Goal: Information Seeking & Learning: Learn about a topic

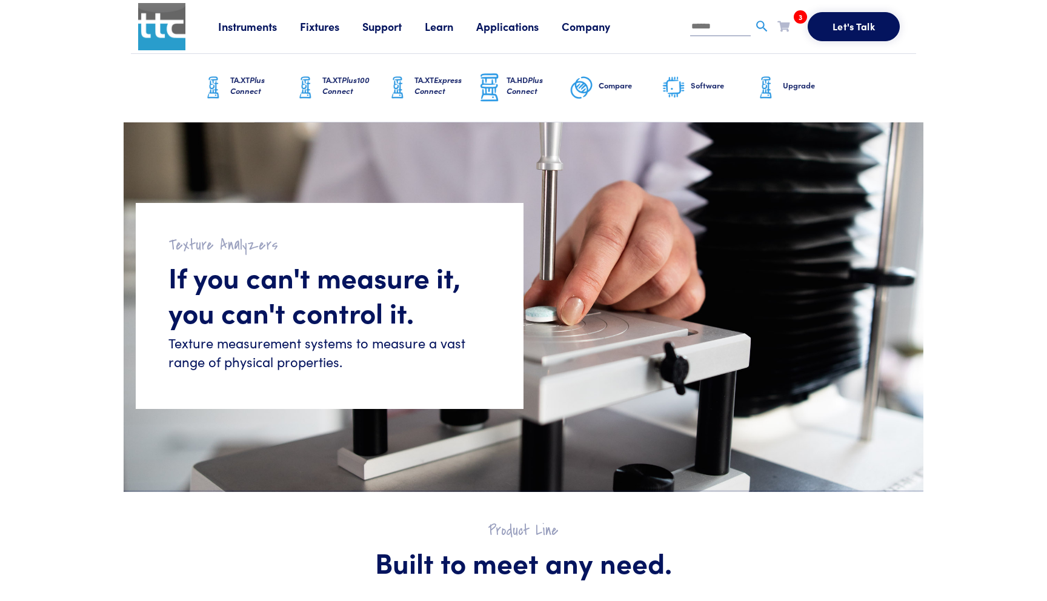
click at [335, 93] on span "Plus100 Connect" at bounding box center [345, 85] width 47 height 22
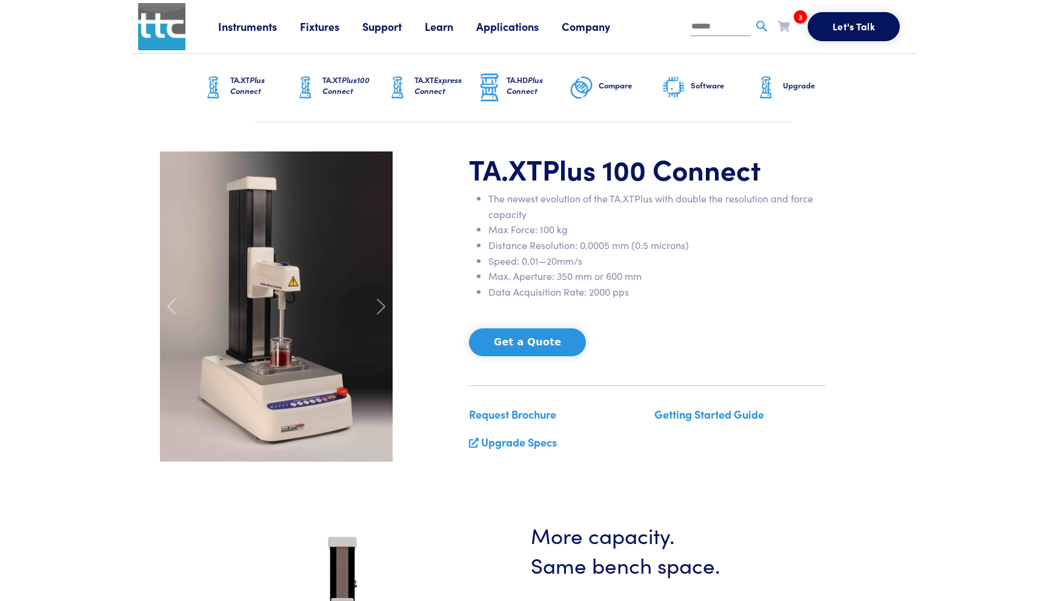
click at [501, 32] on link "Applications" at bounding box center [518, 26] width 85 height 15
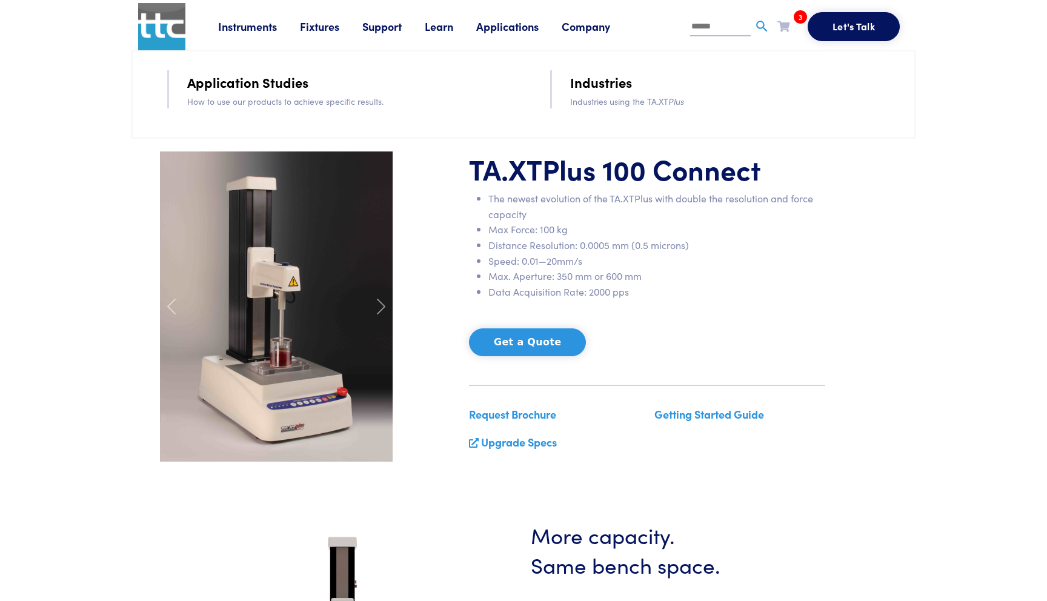
click at [252, 35] on li "Instruments Texture Analyzers Measure any physical product characteristic. TA.X…" at bounding box center [259, 27] width 82 height 18
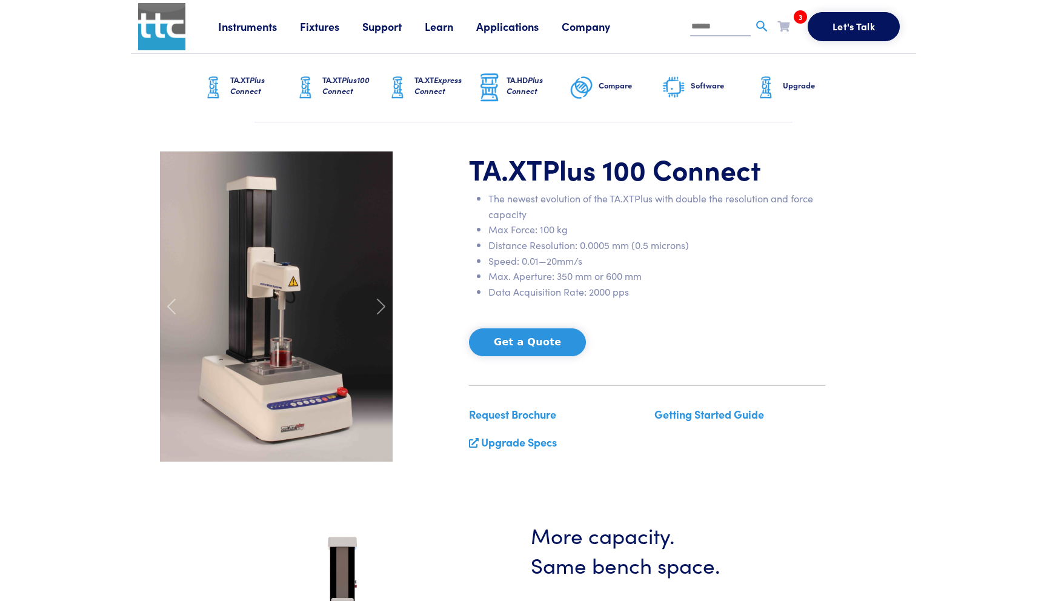
click at [260, 23] on link "Instruments" at bounding box center [259, 26] width 82 height 15
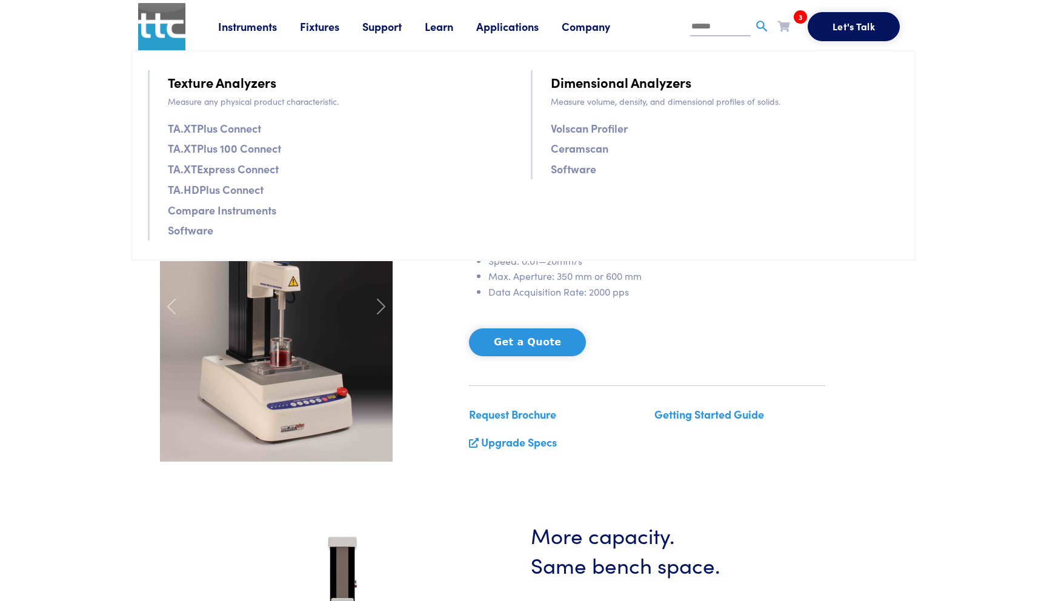
click at [201, 232] on link "Software" at bounding box center [190, 230] width 45 height 18
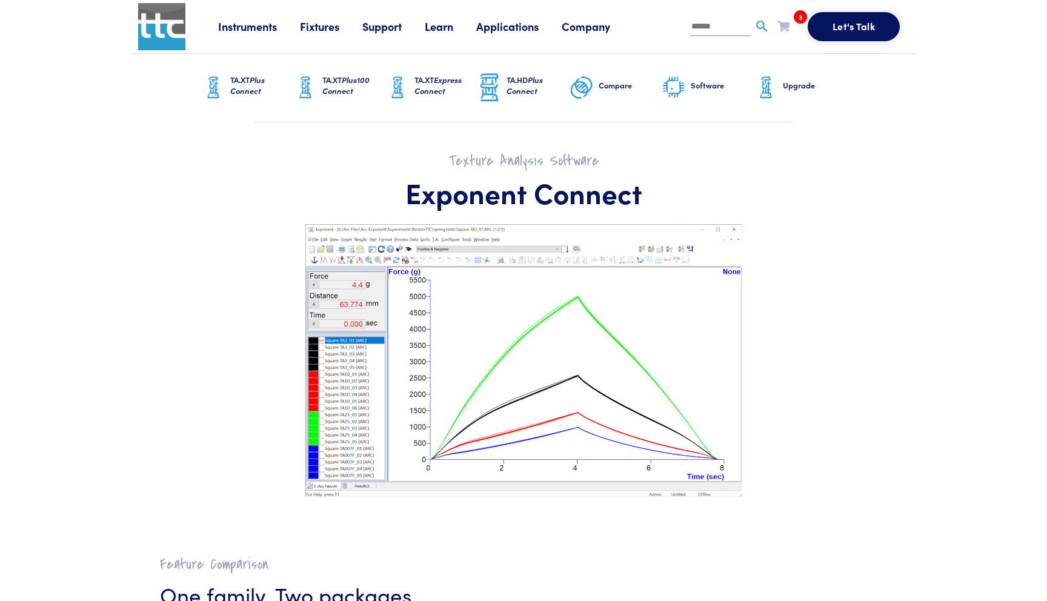
click at [786, 25] on icon at bounding box center [784, 26] width 12 height 11
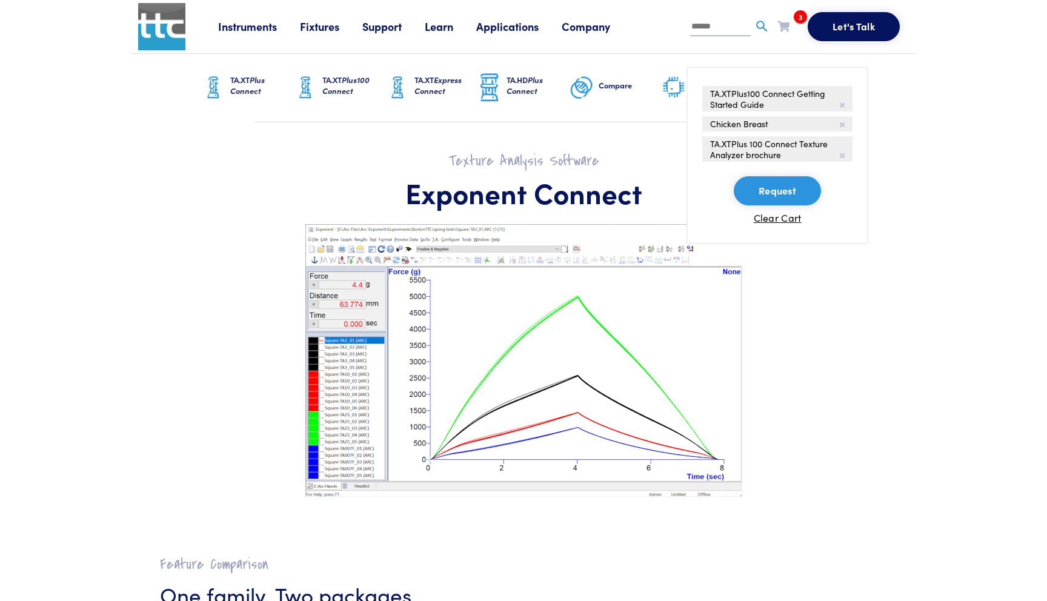
click at [786, 28] on icon at bounding box center [784, 26] width 12 height 11
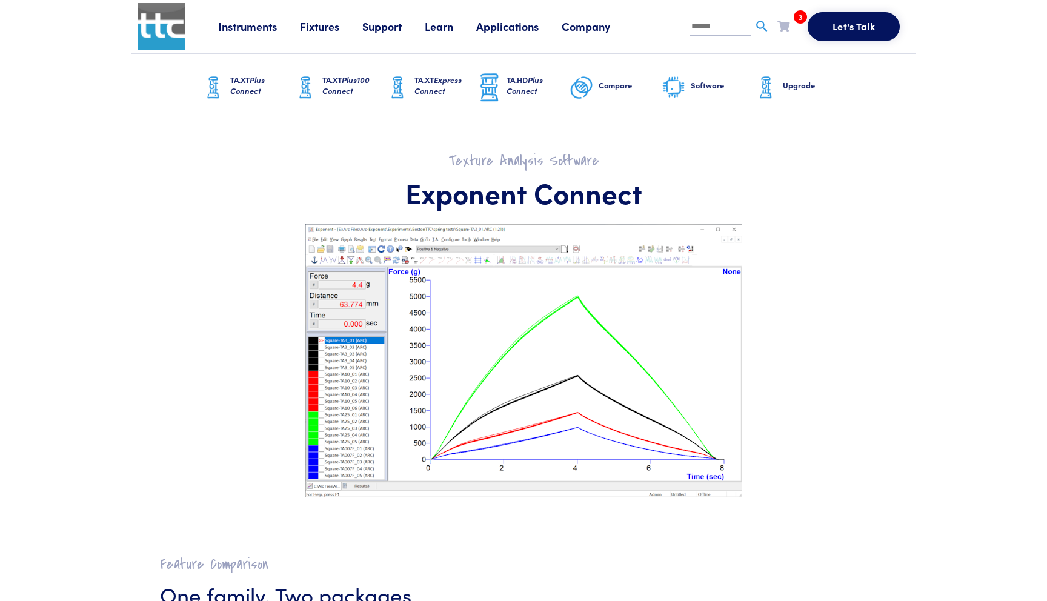
click at [387, 31] on link "Support" at bounding box center [393, 26] width 62 height 15
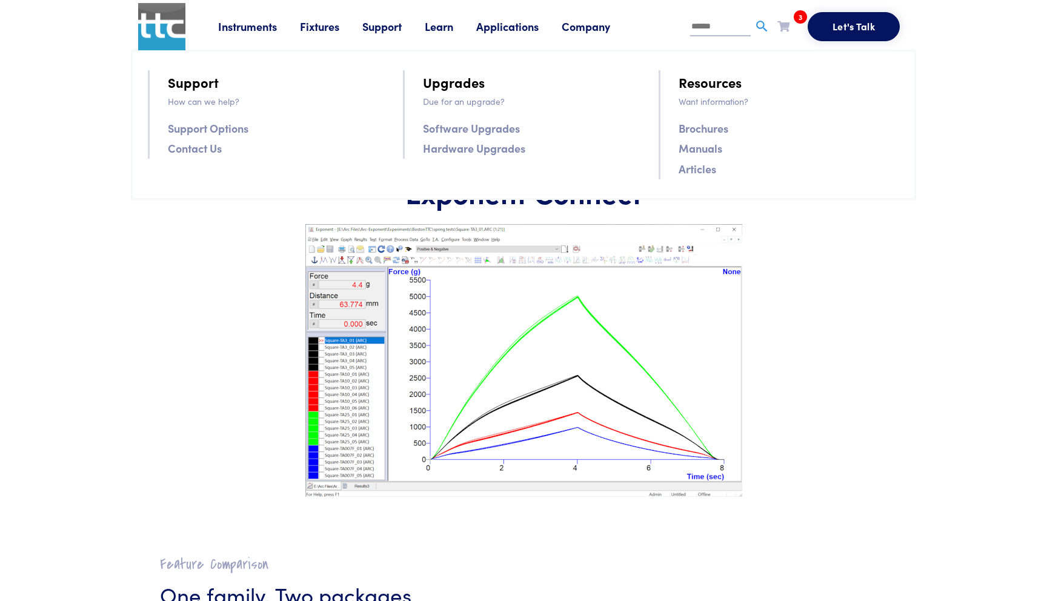
click at [463, 82] on link "Upgrades" at bounding box center [454, 82] width 62 height 21
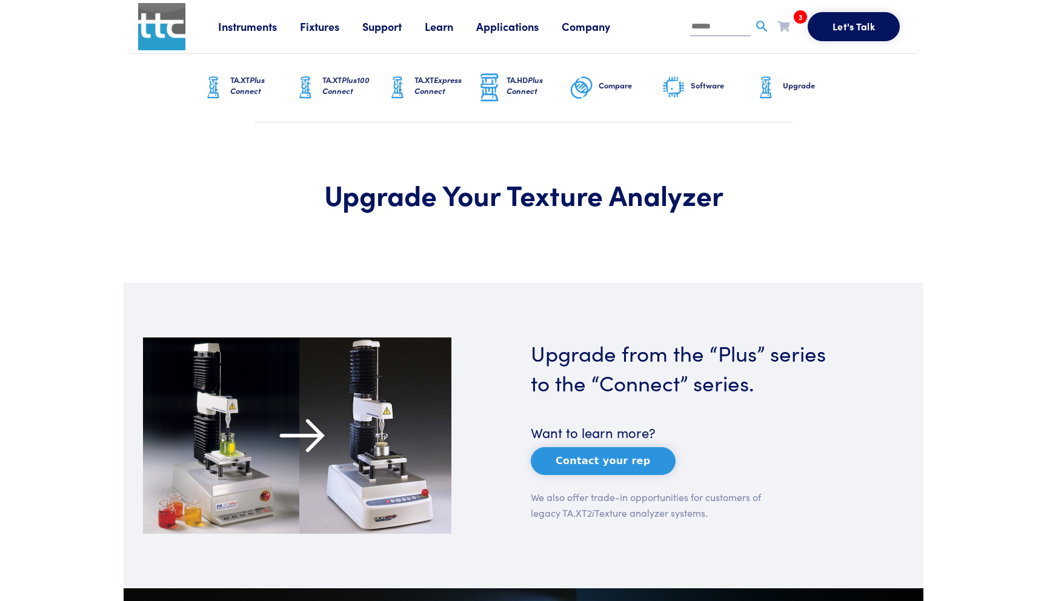
click at [395, 28] on link "Support" at bounding box center [393, 26] width 62 height 15
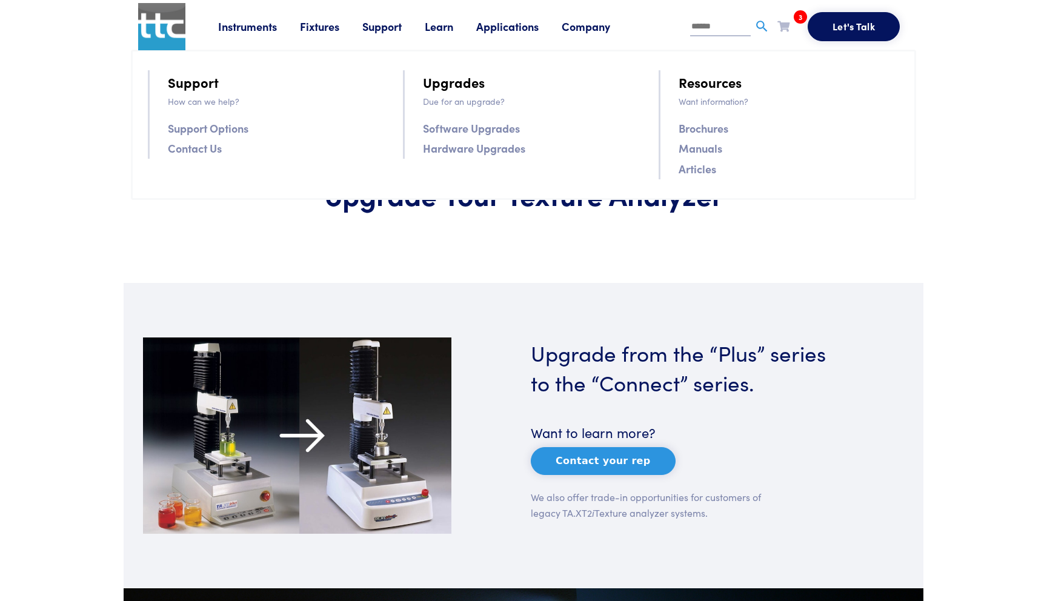
click at [449, 132] on link "Software Upgrades" at bounding box center [471, 128] width 97 height 18
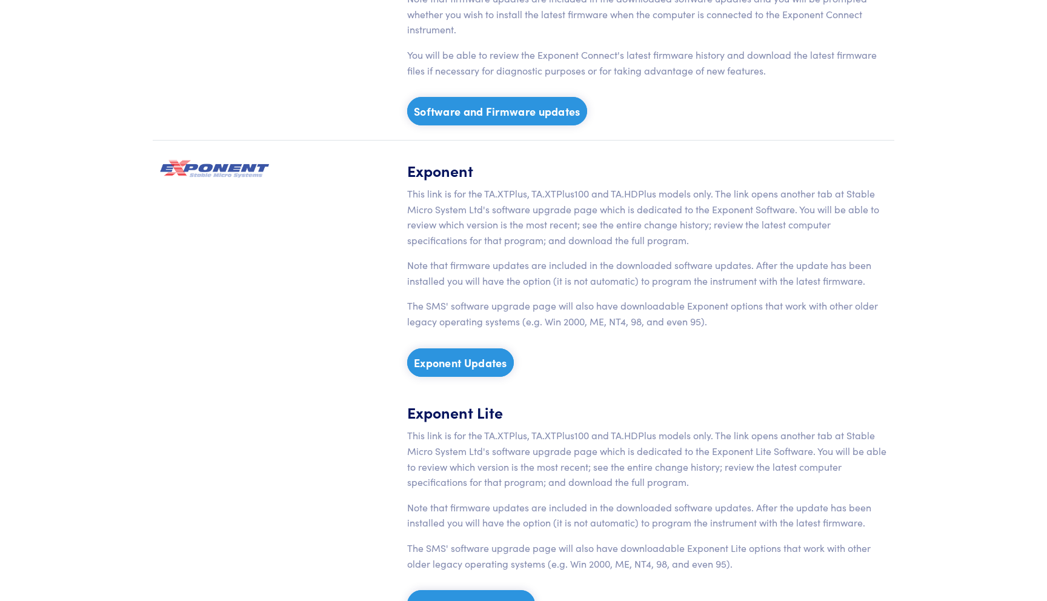
scroll to position [216, 0]
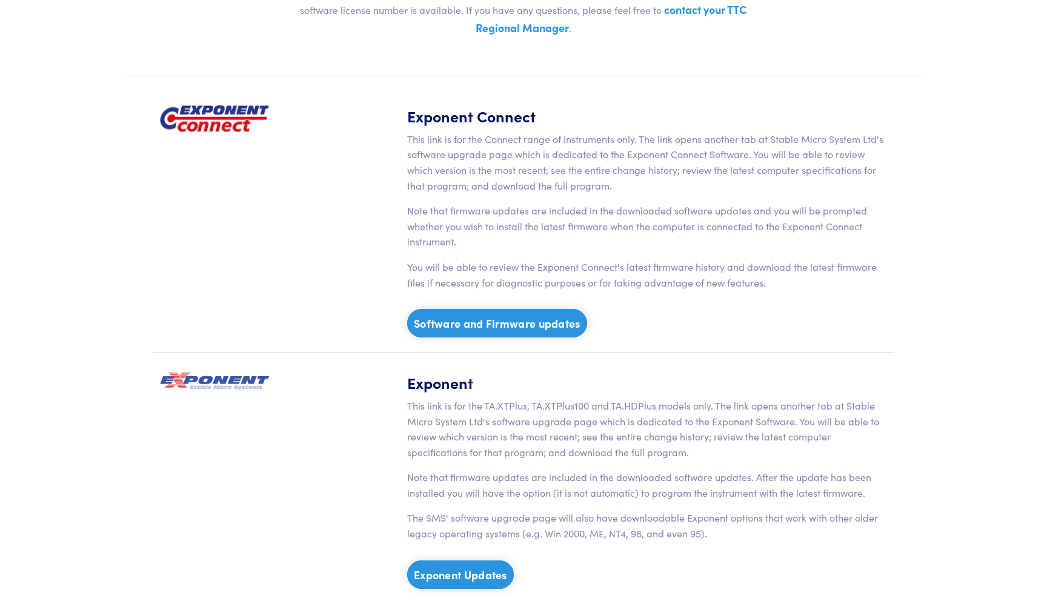
click at [454, 334] on link "Software and Firmware updates" at bounding box center [497, 323] width 180 height 28
